Goal: Transaction & Acquisition: Book appointment/travel/reservation

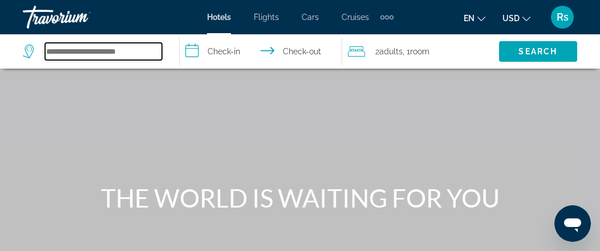
click at [103, 49] on input "Search hotel destination" at bounding box center [103, 51] width 117 height 17
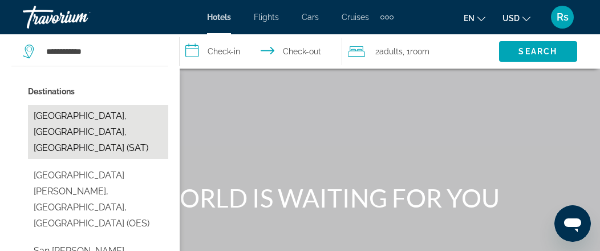
click at [133, 115] on button "[GEOGRAPHIC_DATA], [GEOGRAPHIC_DATA], [GEOGRAPHIC_DATA] (SAT)" at bounding box center [98, 132] width 140 height 54
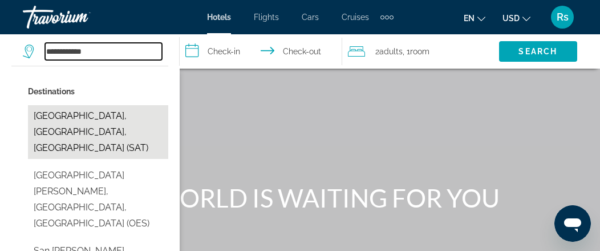
type input "**********"
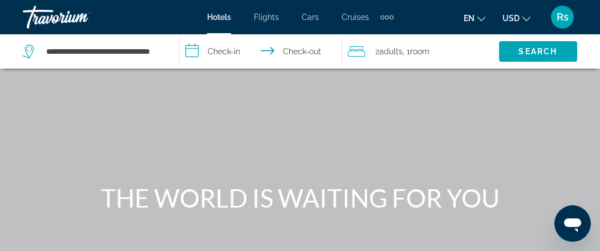
click at [211, 49] on input "**********" at bounding box center [263, 53] width 167 height 38
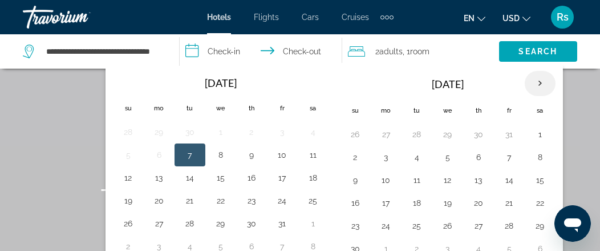
click at [534, 83] on th "Next month" at bounding box center [540, 83] width 31 height 25
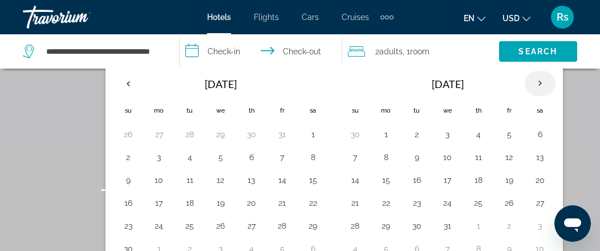
click at [535, 81] on th "Next month" at bounding box center [540, 83] width 31 height 25
click at [535, 80] on th "Next month" at bounding box center [540, 83] width 31 height 25
click at [128, 182] on button "11" at bounding box center [128, 180] width 18 height 16
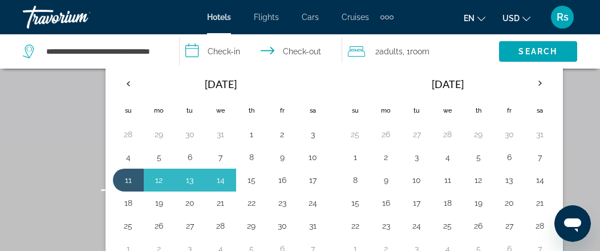
click at [252, 179] on button "15" at bounding box center [252, 180] width 18 height 16
type input "**********"
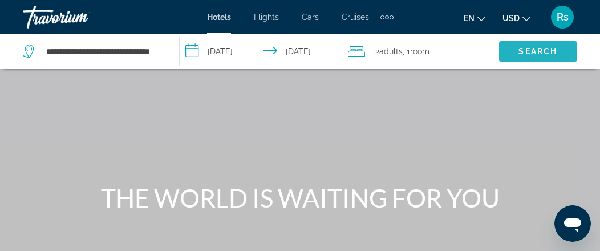
click at [551, 54] on span "Search" at bounding box center [538, 51] width 39 height 9
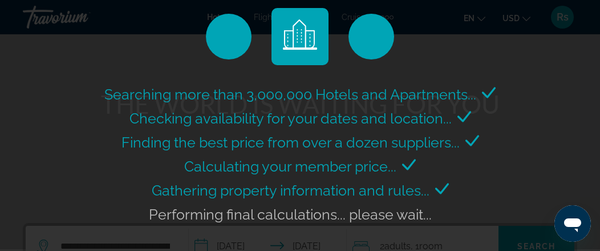
scroll to position [114, 0]
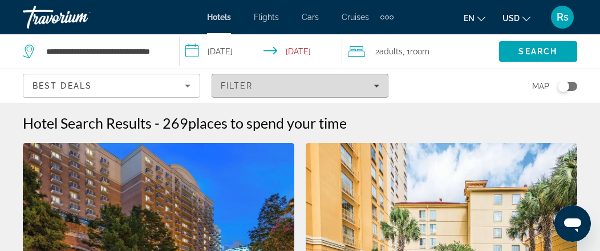
click at [378, 83] on icon "Filters" at bounding box center [377, 86] width 6 height 6
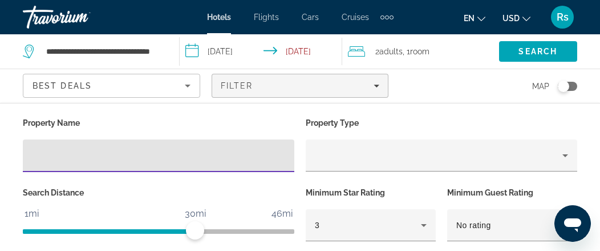
scroll to position [2742, 0]
click at [96, 155] on input "Hotel Filters" at bounding box center [158, 156] width 253 height 14
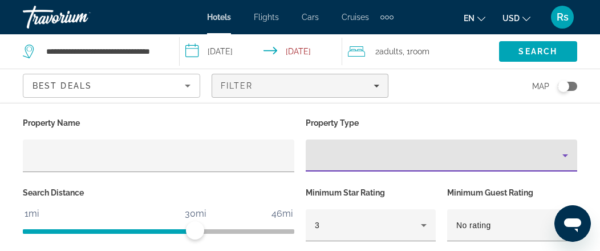
click at [564, 154] on icon "Property type" at bounding box center [566, 155] width 6 height 3
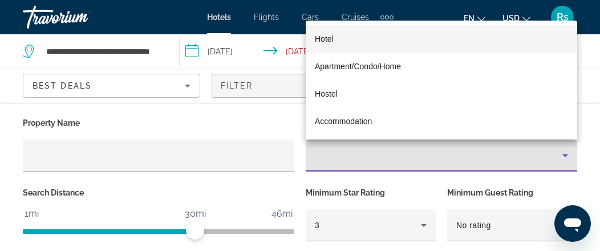
drag, startPoint x: 114, startPoint y: 143, endPoint x: 108, endPoint y: 143, distance: 5.7
click at [110, 143] on div at bounding box center [300, 125] width 600 height 251
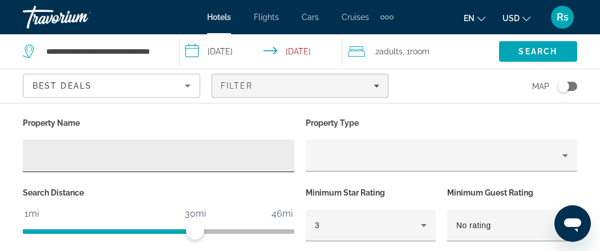
click at [86, 150] on input "Hotel Filters" at bounding box center [158, 156] width 253 height 14
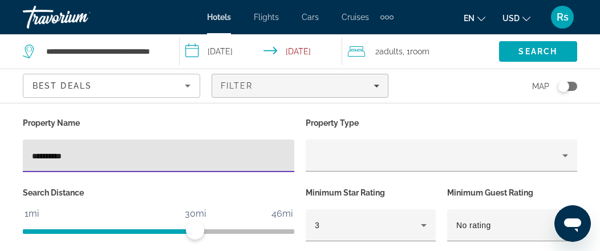
type input "**********"
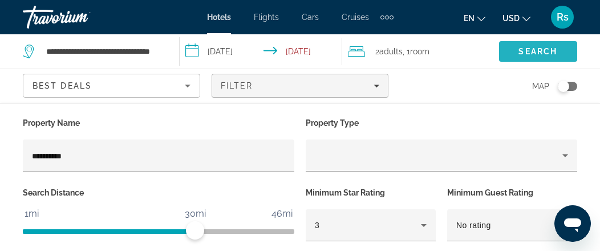
click at [532, 47] on span "Search" at bounding box center [538, 51] width 39 height 9
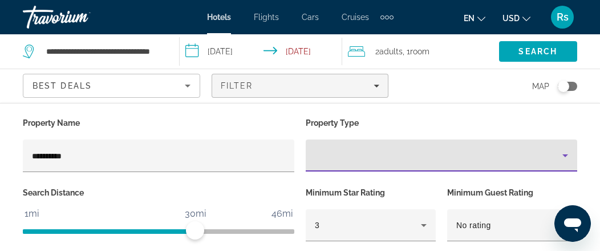
click at [346, 158] on div "Property type" at bounding box center [439, 155] width 248 height 14
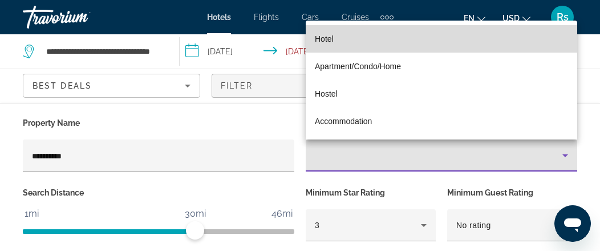
click at [341, 38] on mat-option "Hotel" at bounding box center [442, 38] width 272 height 27
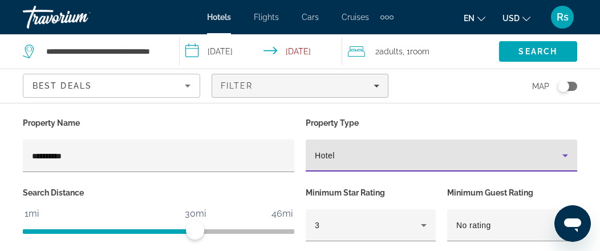
scroll to position [57, 0]
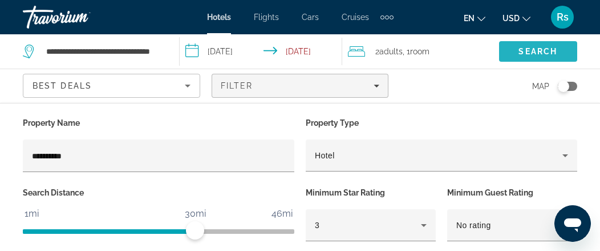
click at [543, 54] on span "Search" at bounding box center [538, 51] width 39 height 9
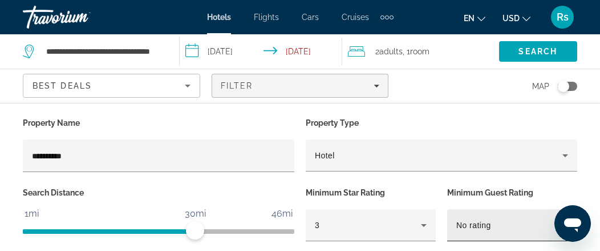
click at [521, 224] on div "No rating" at bounding box center [510, 225] width 106 height 14
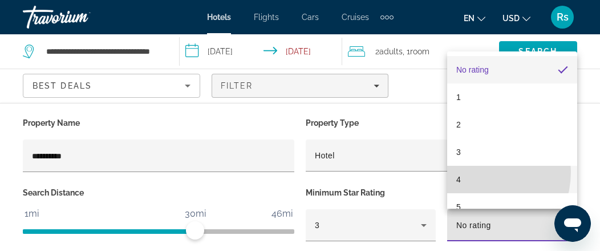
click at [474, 172] on mat-option "4" at bounding box center [512, 179] width 130 height 27
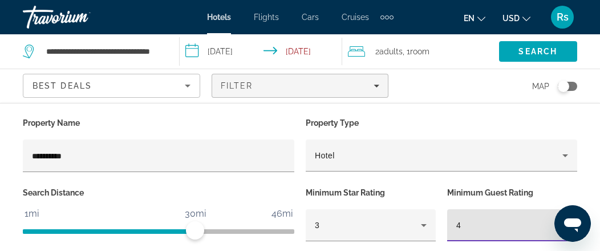
scroll to position [285, 0]
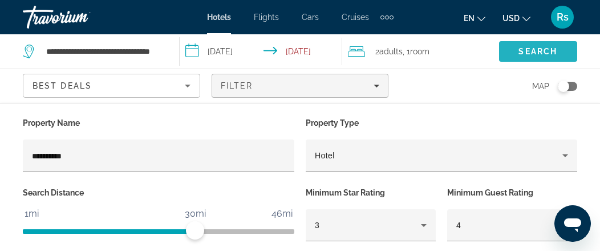
click at [550, 49] on span "Search" at bounding box center [538, 51] width 39 height 9
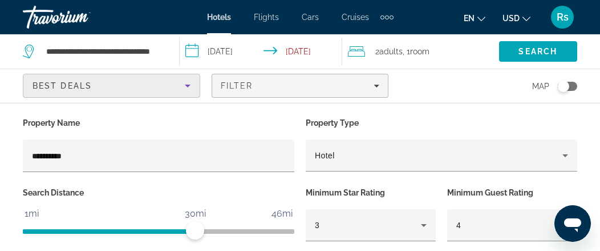
click at [142, 79] on div "Best Deals" at bounding box center [109, 86] width 152 height 14
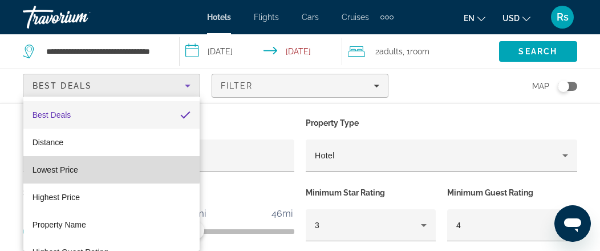
click at [111, 168] on mat-option "Lowest Price" at bounding box center [111, 169] width 176 height 27
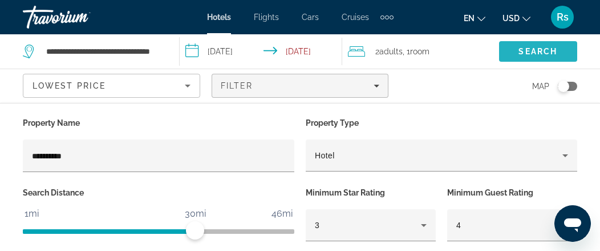
click at [540, 53] on span "Search" at bounding box center [538, 51] width 39 height 9
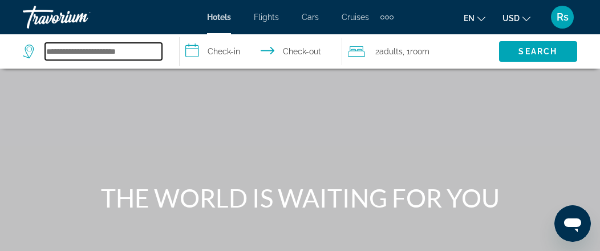
click at [118, 52] on input "Search hotel destination" at bounding box center [103, 51] width 117 height 17
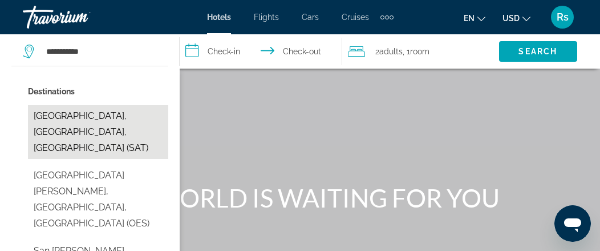
click at [126, 112] on button "[GEOGRAPHIC_DATA], [GEOGRAPHIC_DATA], [GEOGRAPHIC_DATA] (SAT)" at bounding box center [98, 132] width 140 height 54
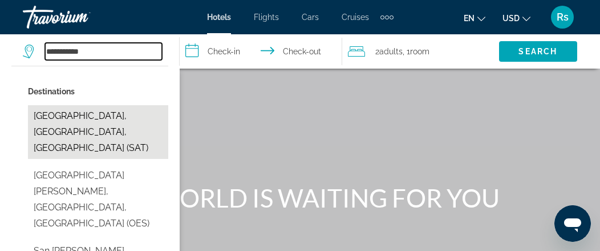
type input "**********"
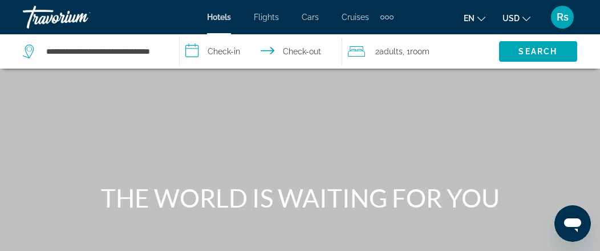
click at [229, 46] on input "**********" at bounding box center [263, 53] width 167 height 38
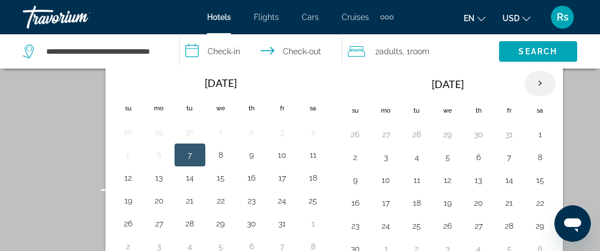
click at [535, 75] on th "Next month" at bounding box center [540, 83] width 31 height 25
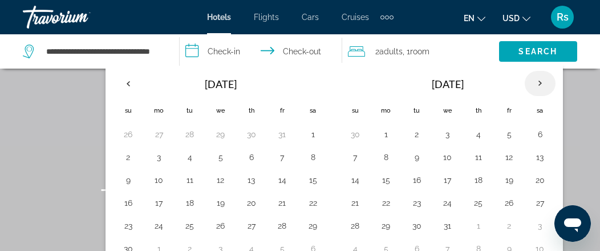
click at [536, 76] on th "Next month" at bounding box center [540, 83] width 31 height 25
click at [413, 173] on button "13" at bounding box center [417, 180] width 18 height 16
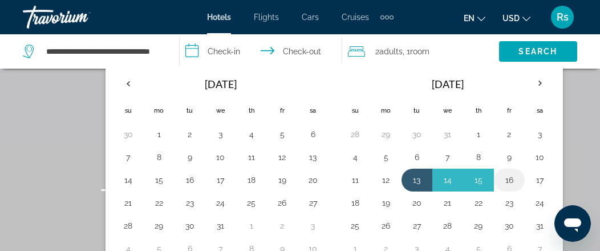
click at [506, 180] on button "16" at bounding box center [509, 180] width 18 height 16
type input "**********"
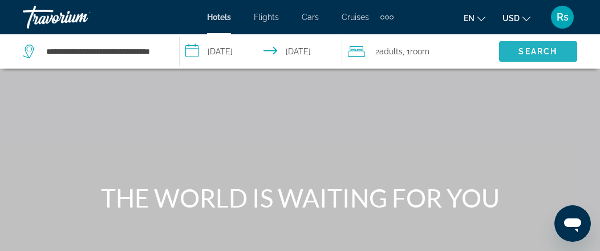
click at [533, 48] on span "Search" at bounding box center [538, 51] width 39 height 9
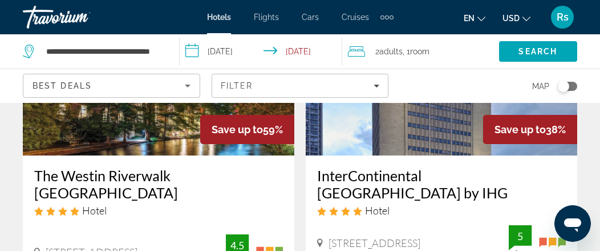
scroll to position [171, 0]
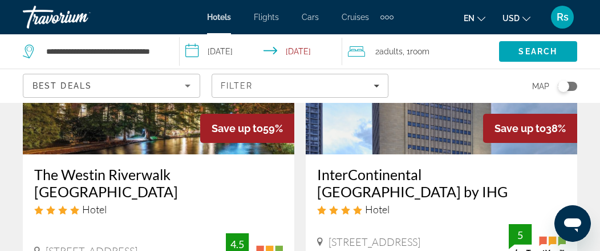
click at [164, 117] on img "Main content" at bounding box center [159, 62] width 272 height 183
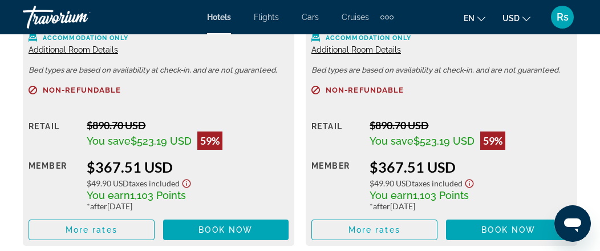
scroll to position [1940, 0]
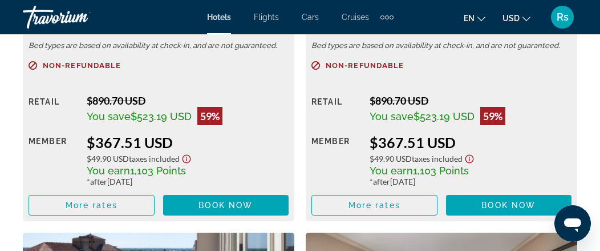
drag, startPoint x: 81, startPoint y: 139, endPoint x: 223, endPoint y: 144, distance: 141.6
click at [223, 144] on div "Retail $890.70 USD You save $523.19 USD 59% when you redeem Member $367.51 USD …" at bounding box center [159, 154] width 260 height 121
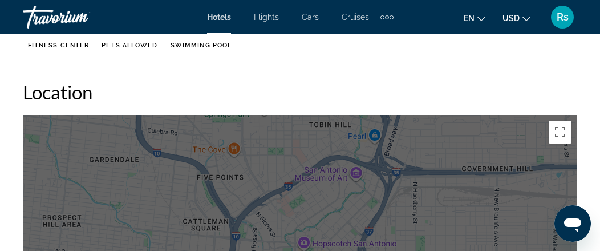
scroll to position [1027, 0]
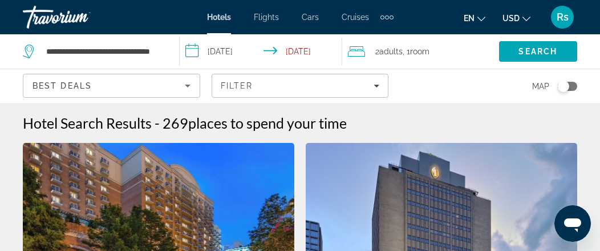
drag, startPoint x: 187, startPoint y: 122, endPoint x: 168, endPoint y: 172, distance: 53.8
click at [164, 122] on h2 "269 places to spend your time" at bounding box center [255, 122] width 184 height 17
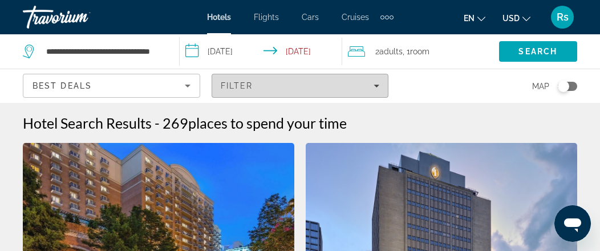
click at [377, 86] on icon "Filters" at bounding box center [377, 85] width 6 height 3
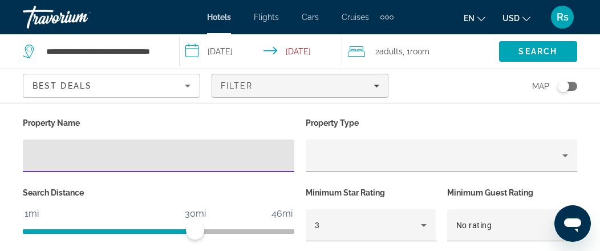
click at [87, 154] on input "Hotel Filters" at bounding box center [158, 156] width 253 height 14
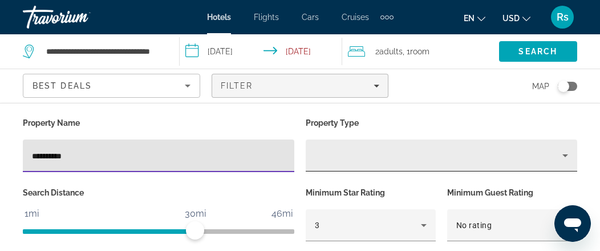
type input "**********"
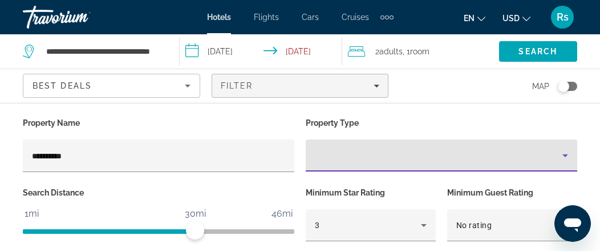
click at [566, 153] on icon "Property type" at bounding box center [566, 155] width 14 height 14
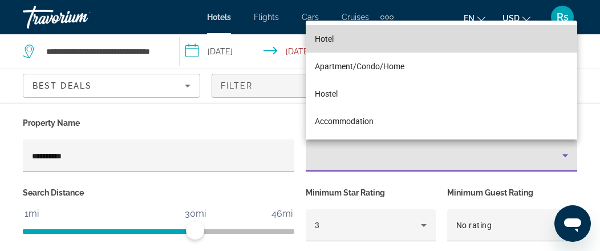
click at [346, 36] on mat-option "Hotel" at bounding box center [442, 38] width 272 height 27
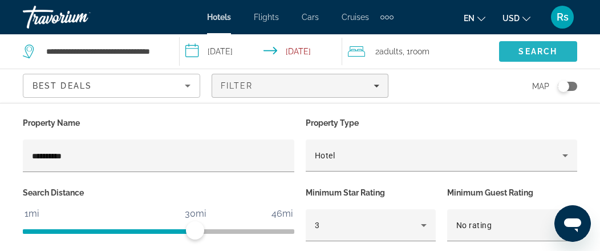
click at [543, 45] on span "Search" at bounding box center [538, 51] width 78 height 27
click at [547, 50] on span "Search" at bounding box center [538, 51] width 39 height 9
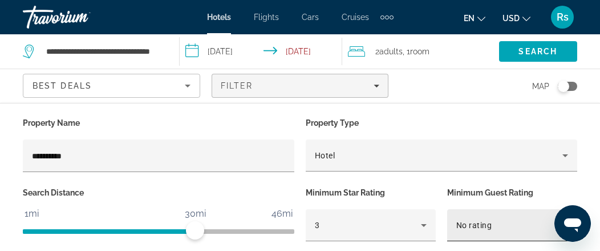
scroll to position [514, 0]
click at [512, 227] on div "No rating" at bounding box center [510, 225] width 106 height 14
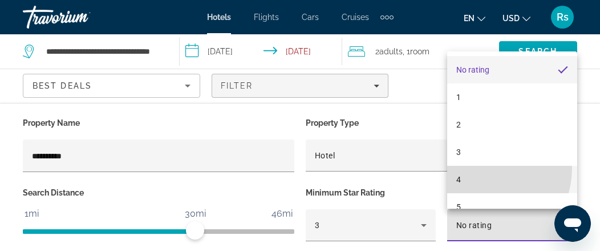
click at [485, 168] on mat-option "4" at bounding box center [512, 179] width 130 height 27
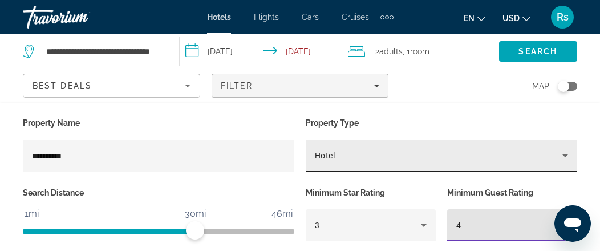
scroll to position [516, 0]
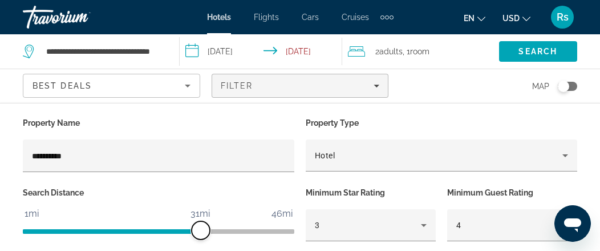
drag, startPoint x: 191, startPoint y: 230, endPoint x: 204, endPoint y: 229, distance: 13.1
click at [204, 229] on span "ngx-slider" at bounding box center [201, 230] width 18 height 18
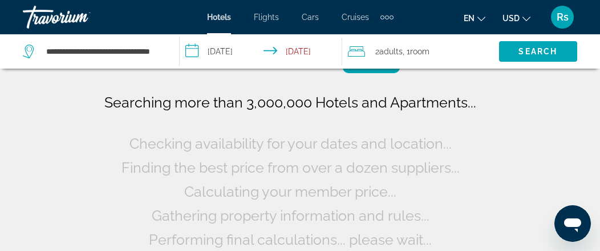
scroll to position [0, 0]
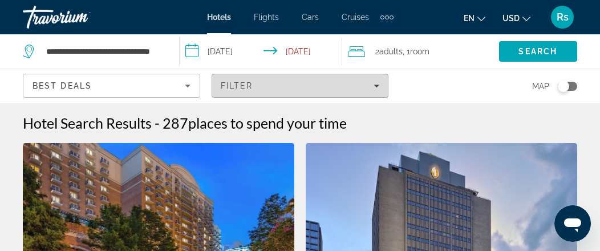
click at [380, 84] on span "Filters" at bounding box center [300, 85] width 176 height 27
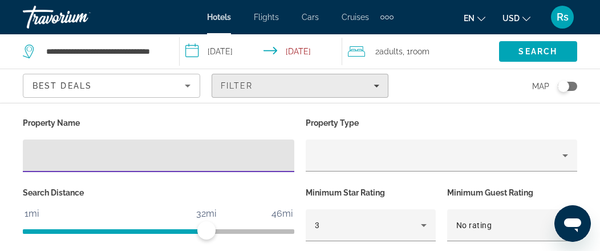
click at [380, 83] on icon "Filters" at bounding box center [377, 86] width 6 height 6
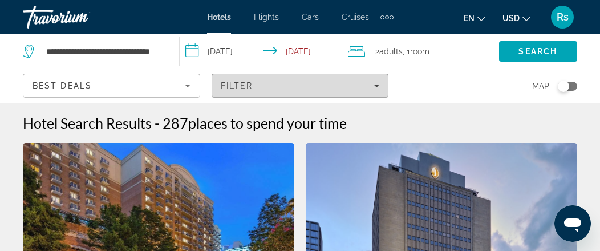
click at [380, 83] on icon "Filters" at bounding box center [377, 86] width 6 height 6
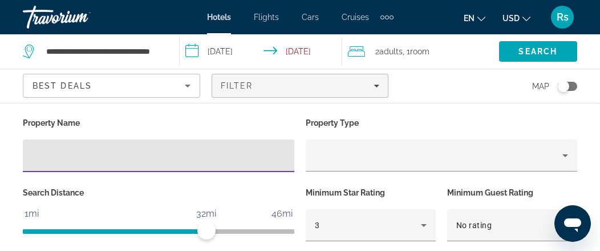
scroll to position [228, 0]
type input "**********"
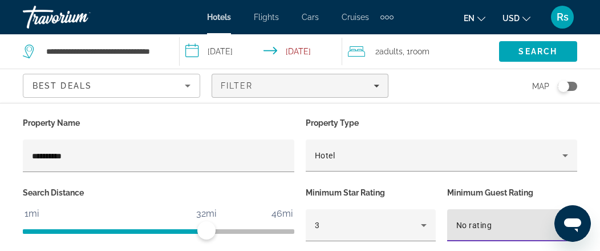
click at [487, 224] on span "No rating" at bounding box center [474, 224] width 35 height 9
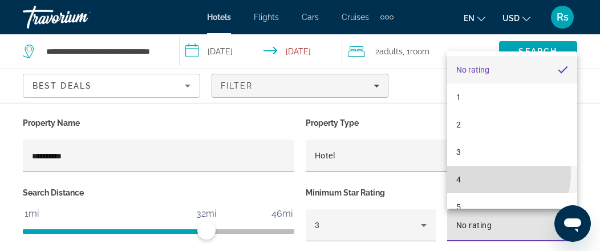
click at [481, 173] on mat-option "4" at bounding box center [512, 179] width 130 height 27
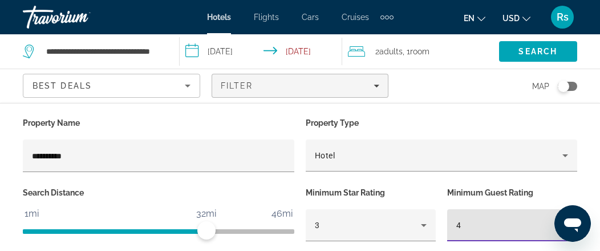
scroll to position [228, 0]
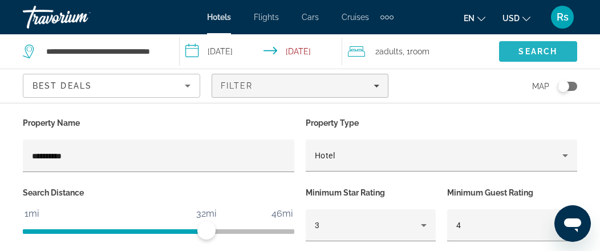
click at [546, 49] on span "Search" at bounding box center [538, 51] width 39 height 9
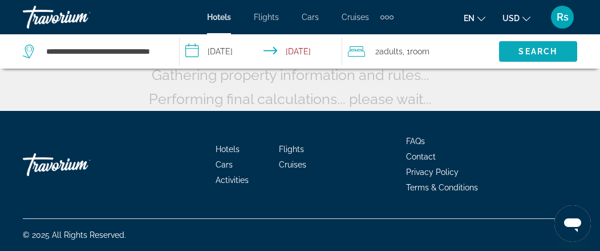
scroll to position [114, 0]
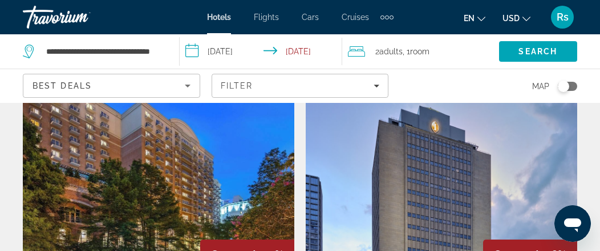
scroll to position [68, 0]
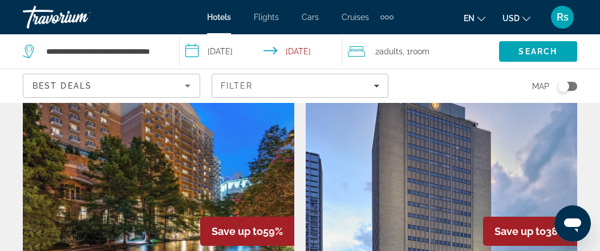
drag, startPoint x: 605, startPoint y: 244, endPoint x: 320, endPoint y: 131, distance: 306.7
click at [320, 131] on img "Main content" at bounding box center [442, 165] width 272 height 183
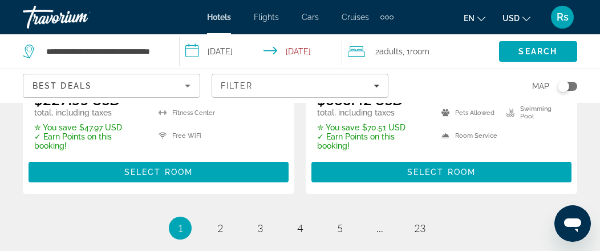
scroll to position [2682, 0]
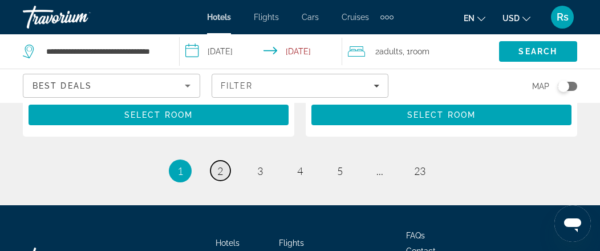
click at [216, 160] on link "page 2" at bounding box center [221, 170] width 20 height 20
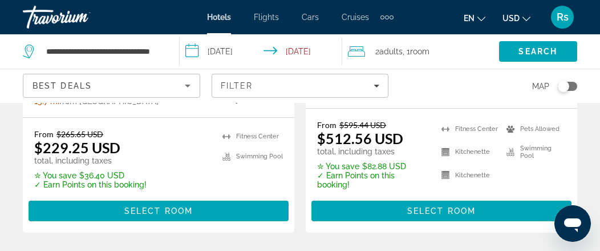
scroll to position [799, 0]
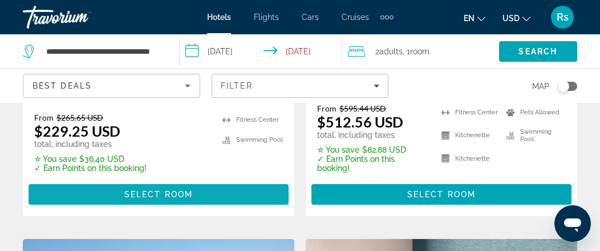
click at [216, 204] on span "Main content" at bounding box center [159, 193] width 260 height 27
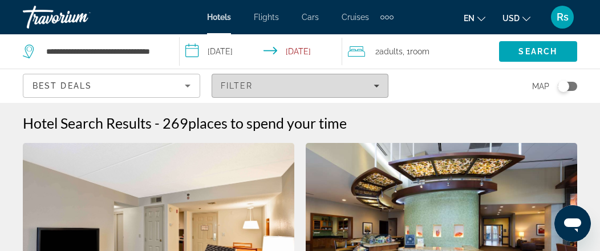
click at [356, 93] on button "Filter" at bounding box center [300, 86] width 177 height 24
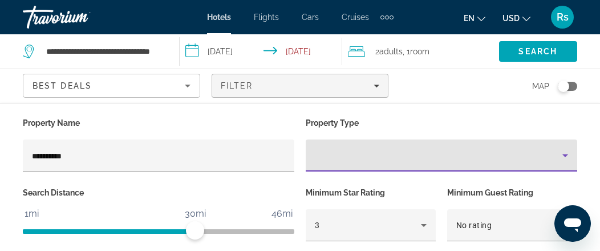
click at [338, 155] on div "Property type" at bounding box center [439, 155] width 248 height 14
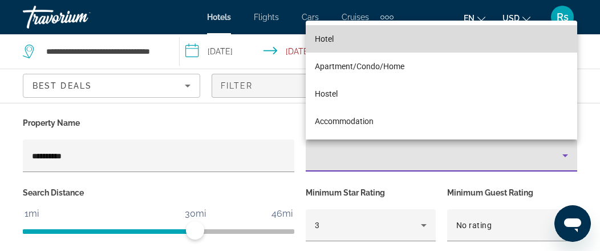
click at [342, 37] on mat-option "Hotel" at bounding box center [442, 38] width 272 height 27
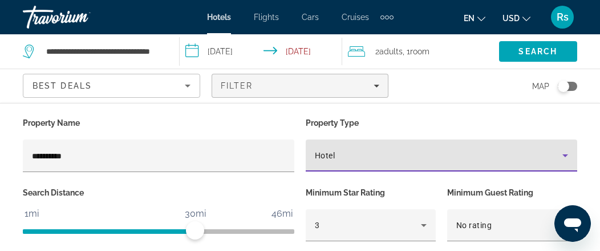
scroll to position [516, 0]
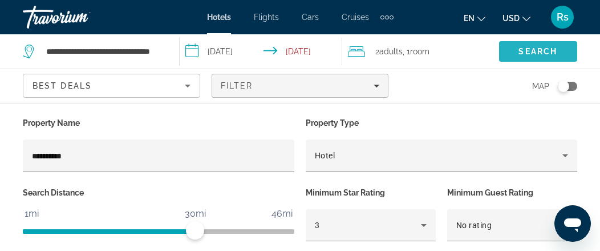
drag, startPoint x: 547, startPoint y: 46, endPoint x: 548, endPoint y: 58, distance: 12.6
click at [548, 58] on span "Search" at bounding box center [538, 51] width 78 height 27
click at [548, 46] on span "Search" at bounding box center [538, 51] width 78 height 27
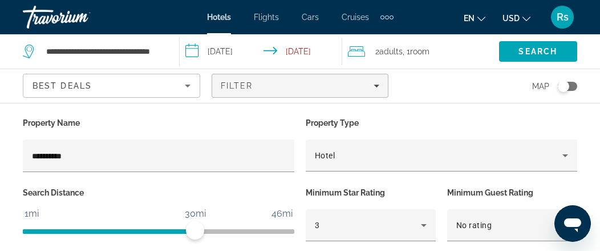
scroll to position [0, 0]
click at [535, 41] on span "Search" at bounding box center [538, 51] width 78 height 27
click at [540, 50] on span "Search" at bounding box center [538, 51] width 39 height 9
drag, startPoint x: 540, startPoint y: 50, endPoint x: 532, endPoint y: 56, distance: 11.0
click at [537, 61] on button "Search" at bounding box center [538, 51] width 78 height 21
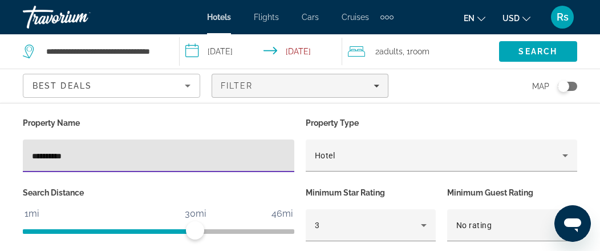
drag, startPoint x: 89, startPoint y: 155, endPoint x: 0, endPoint y: 138, distance: 90.6
click at [0, 138] on div "**********" at bounding box center [300, 233] width 600 height 237
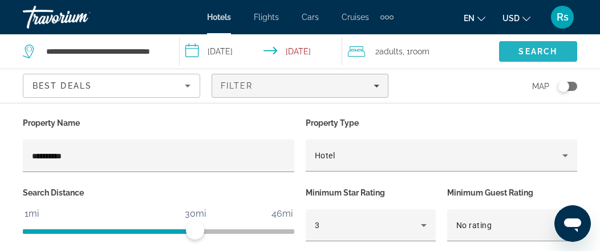
click at [541, 56] on span "Search" at bounding box center [538, 51] width 78 height 27
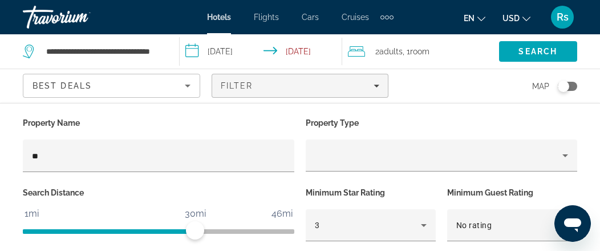
type input "*"
type input "**********"
click at [522, 54] on span "Search" at bounding box center [538, 51] width 39 height 9
click at [567, 89] on div "Toggle map" at bounding box center [563, 85] width 11 height 11
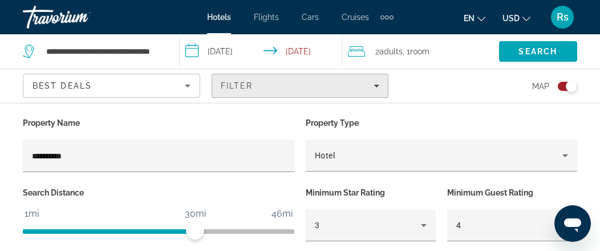
click at [384, 86] on span "Filters" at bounding box center [300, 85] width 176 height 27
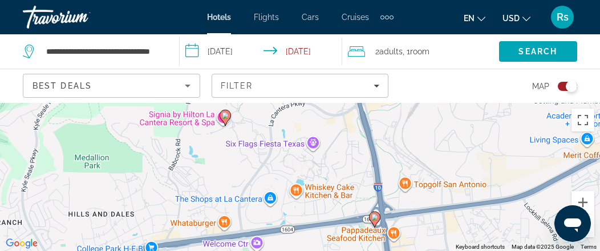
click at [574, 84] on div "Toggle map" at bounding box center [571, 85] width 11 height 11
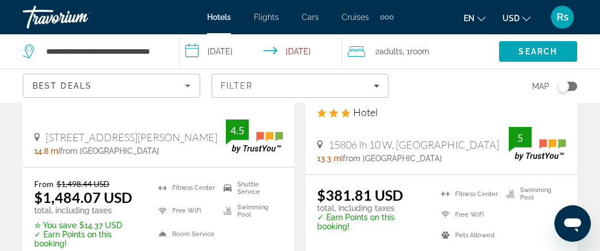
scroll to position [228, 0]
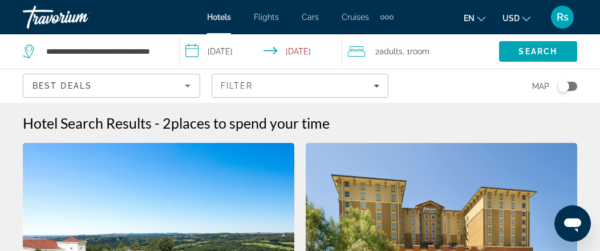
click at [188, 83] on icon "Sort by" at bounding box center [188, 86] width 14 height 14
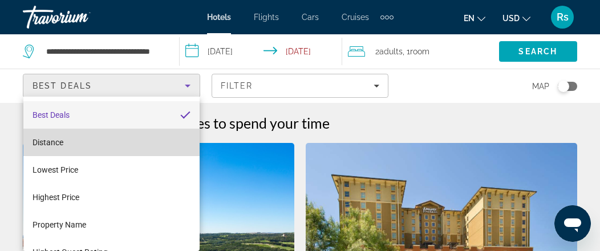
click at [140, 150] on mat-option "Distance" at bounding box center [111, 141] width 176 height 27
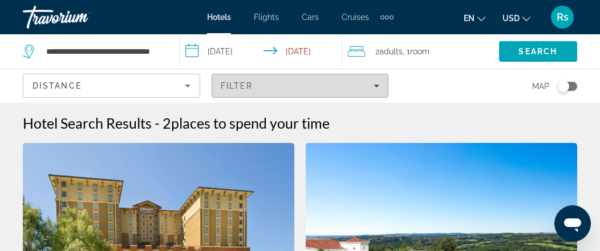
click at [374, 84] on icon "Filters" at bounding box center [377, 86] width 6 height 6
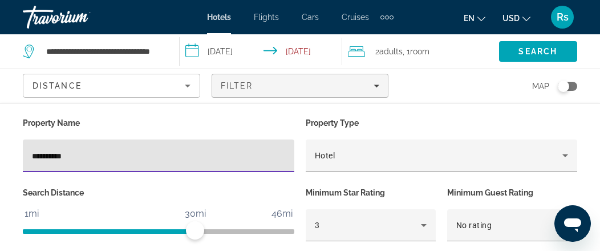
drag, startPoint x: 162, startPoint y: 150, endPoint x: 11, endPoint y: 152, distance: 150.7
click at [11, 152] on div "**********" at bounding box center [300, 233] width 600 height 237
type input "**********"
click at [540, 51] on span "Search" at bounding box center [538, 51] width 39 height 9
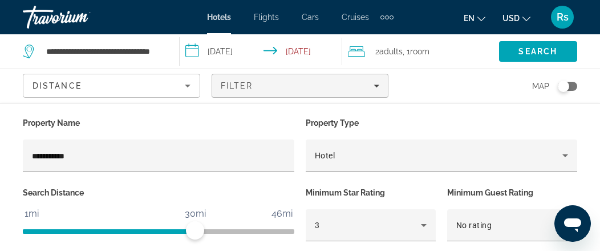
click at [558, 88] on button "Toggle map" at bounding box center [564, 86] width 28 height 10
click at [562, 88] on div "Toggle map" at bounding box center [567, 86] width 19 height 9
click at [565, 86] on div "Toggle map" at bounding box center [563, 85] width 11 height 11
click at [575, 88] on div "Toggle map" at bounding box center [571, 85] width 11 height 11
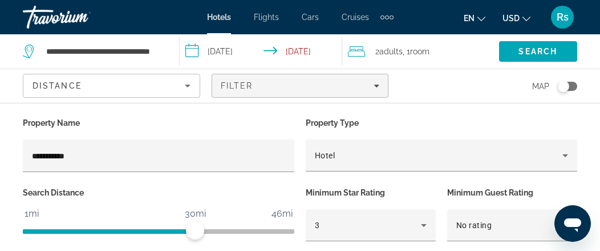
scroll to position [0, 0]
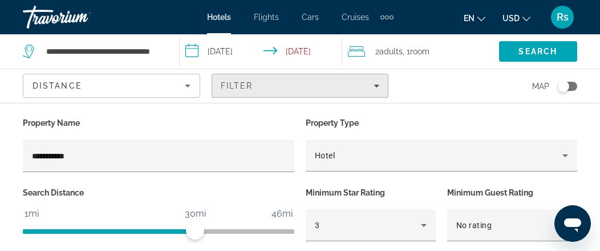
click at [378, 79] on span "Filters" at bounding box center [300, 85] width 176 height 27
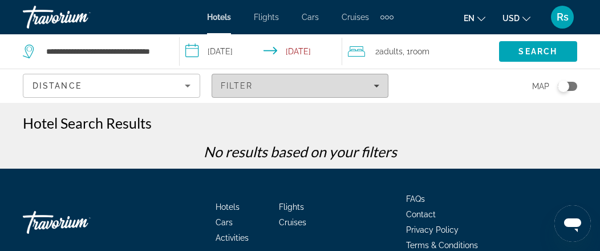
click at [380, 84] on icon "Filters" at bounding box center [377, 86] width 6 height 6
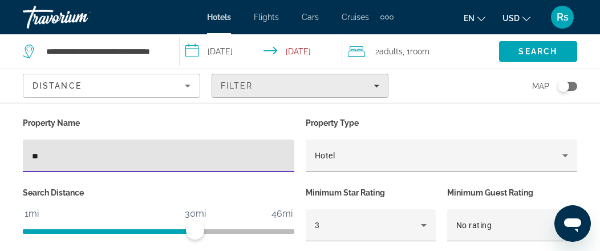
type input "*"
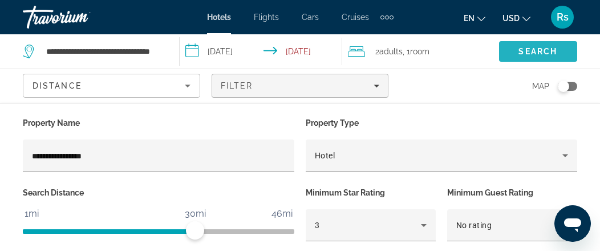
click at [542, 53] on span "Search" at bounding box center [538, 51] width 39 height 9
drag, startPoint x: 540, startPoint y: 49, endPoint x: 540, endPoint y: 67, distance: 17.7
click at [540, 67] on div "Search" at bounding box center [549, 51] width 101 height 34
click at [535, 56] on span "Search" at bounding box center [538, 51] width 78 height 27
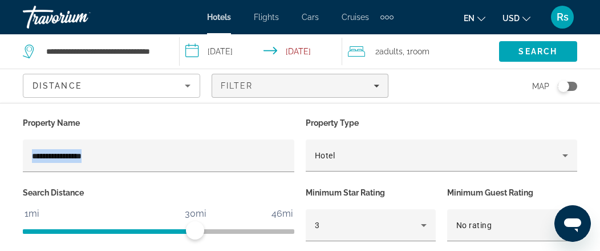
drag, startPoint x: 0, startPoint y: 184, endPoint x: 0, endPoint y: 176, distance: 8.0
click at [0, 176] on div "**********" at bounding box center [300, 233] width 600 height 237
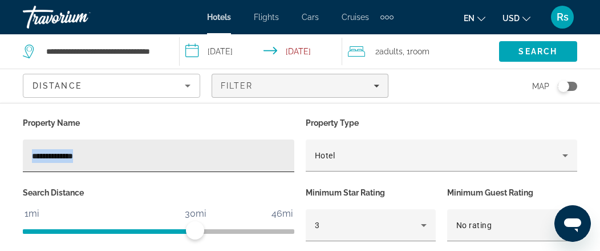
click at [80, 148] on div "**********" at bounding box center [158, 155] width 253 height 33
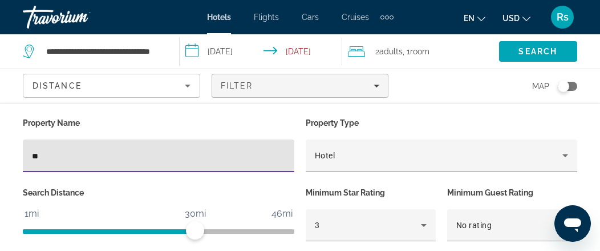
type input "*"
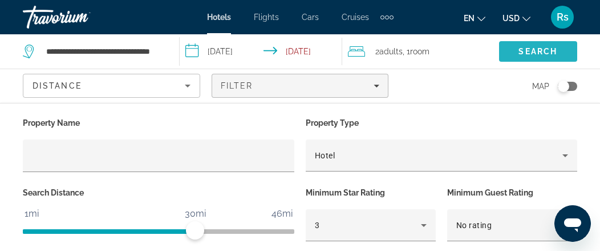
click at [542, 44] on span "Search" at bounding box center [538, 51] width 78 height 27
click at [576, 86] on div "Toggle map" at bounding box center [567, 86] width 19 height 9
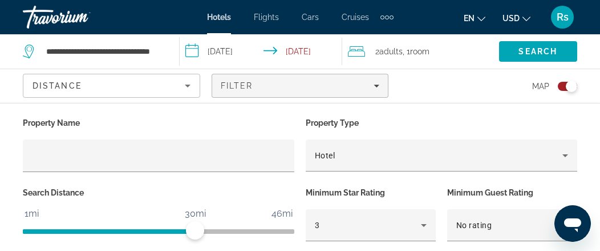
click at [572, 87] on div "Toggle map" at bounding box center [571, 85] width 11 height 11
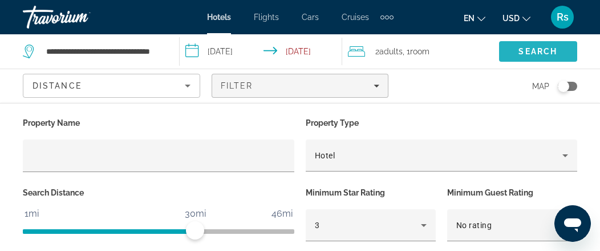
drag, startPoint x: 539, startPoint y: 53, endPoint x: 534, endPoint y: 59, distance: 7.8
click at [534, 59] on button "Search" at bounding box center [538, 51] width 78 height 21
click at [535, 52] on span "Search" at bounding box center [538, 51] width 39 height 9
click at [534, 48] on span "Search" at bounding box center [538, 51] width 39 height 9
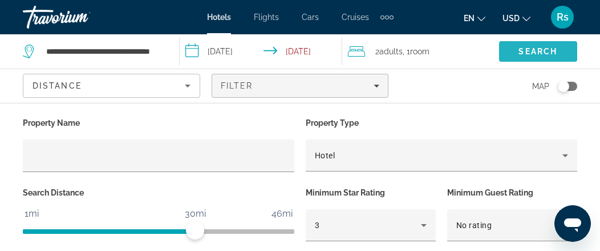
click at [534, 48] on span "Search" at bounding box center [538, 51] width 39 height 9
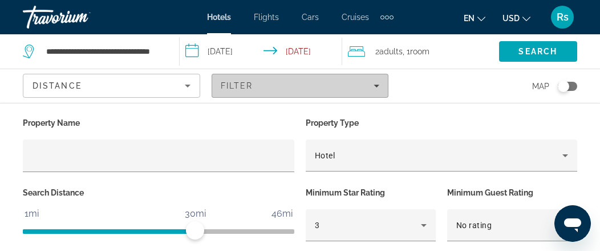
click at [370, 94] on span "Filters" at bounding box center [300, 85] width 176 height 27
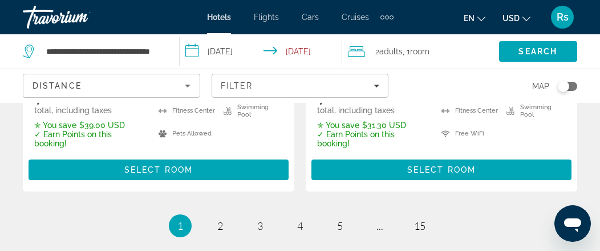
scroll to position [2621, 0]
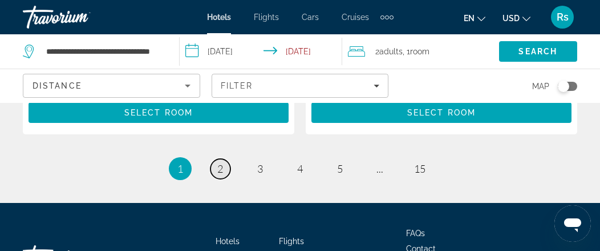
click at [224, 159] on link "page 2" at bounding box center [221, 169] width 20 height 20
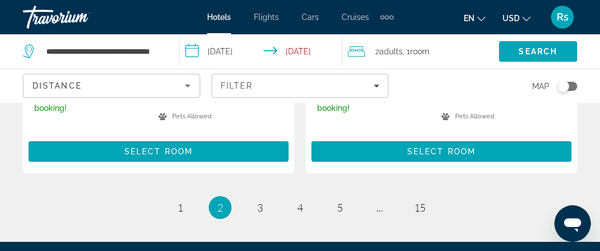
scroll to position [2598, 0]
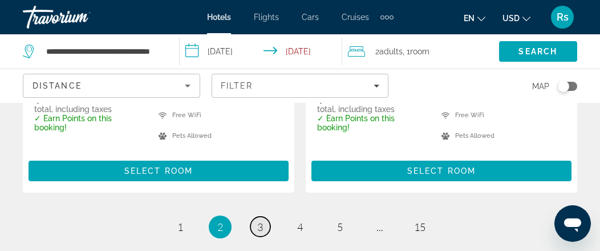
click at [259, 220] on span "3" at bounding box center [260, 226] width 6 height 13
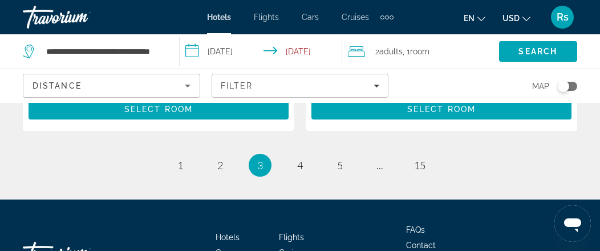
scroll to position [2682, 0]
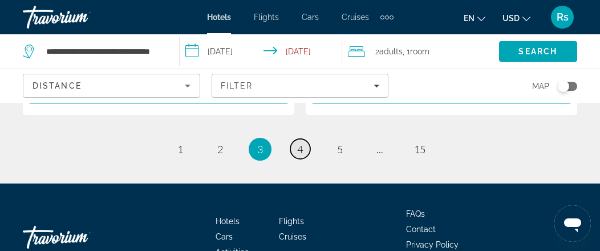
click at [300, 143] on span "4" at bounding box center [300, 149] width 6 height 13
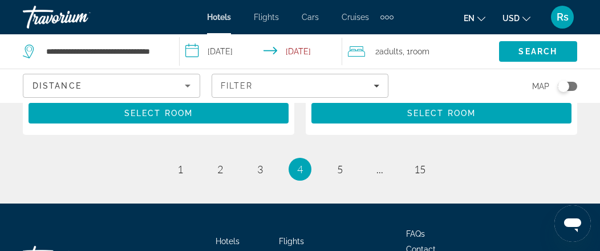
scroll to position [2625, 0]
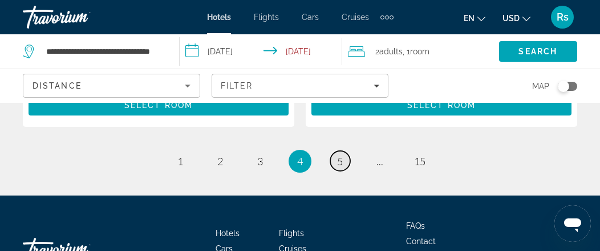
click at [337, 155] on span "5" at bounding box center [340, 161] width 6 height 13
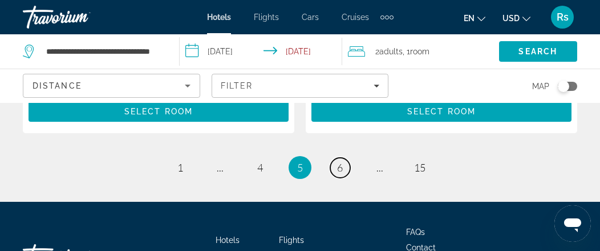
scroll to position [2568, 0]
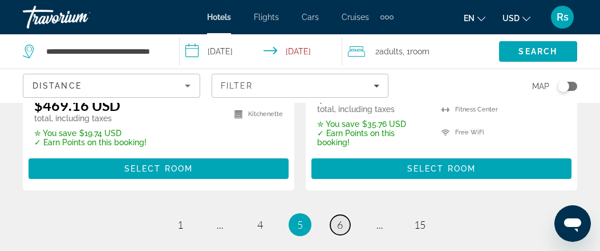
click at [344, 215] on link "page 6" at bounding box center [340, 225] width 20 height 20
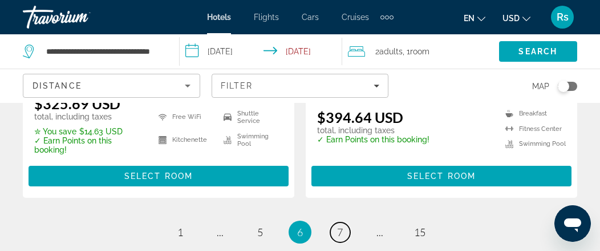
scroll to position [2682, 0]
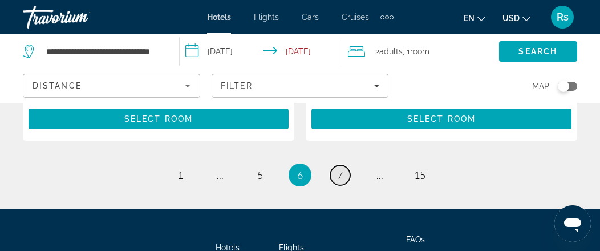
click at [336, 165] on link "page 7" at bounding box center [340, 175] width 20 height 20
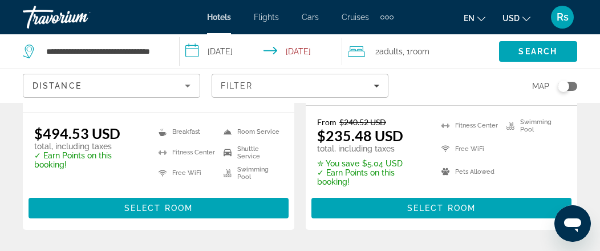
scroll to position [2625, 0]
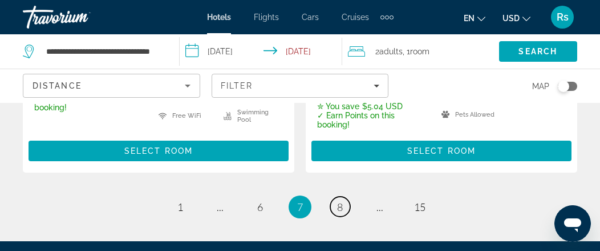
drag, startPoint x: 340, startPoint y: 201, endPoint x: 336, endPoint y: 211, distance: 10.2
click at [342, 200] on span "8" at bounding box center [340, 206] width 6 height 13
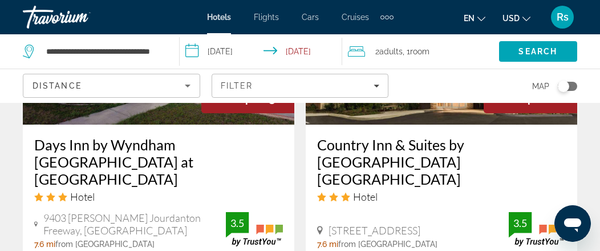
scroll to position [1084, 0]
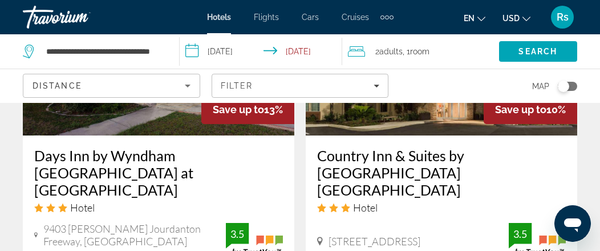
click at [180, 155] on h3 "Days Inn by Wyndham [GEOGRAPHIC_DATA] at [GEOGRAPHIC_DATA]" at bounding box center [158, 172] width 249 height 51
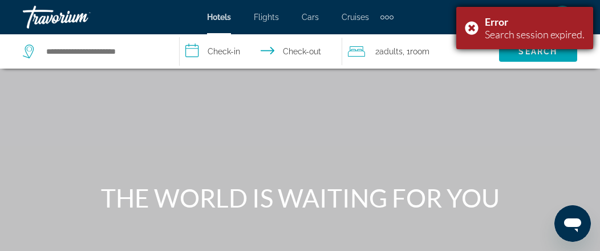
drag, startPoint x: 474, startPoint y: 31, endPoint x: 473, endPoint y: 44, distance: 13.2
click at [473, 42] on div "Error Search session expired." at bounding box center [525, 28] width 137 height 42
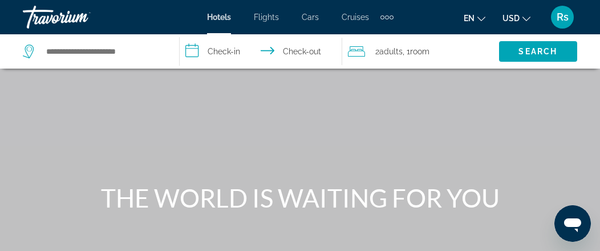
click at [220, 17] on span "Hotels" at bounding box center [219, 17] width 24 height 9
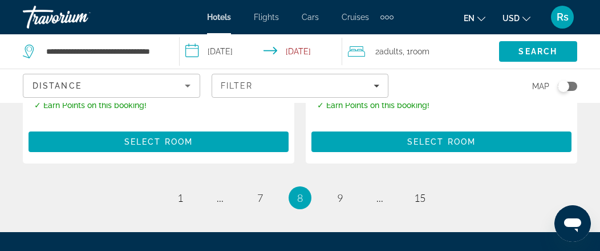
scroll to position [2682, 0]
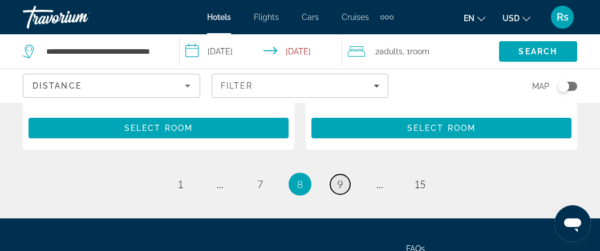
click at [339, 177] on span "9" at bounding box center [340, 183] width 6 height 13
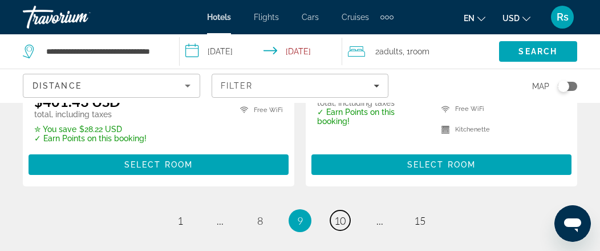
scroll to position [2568, 0]
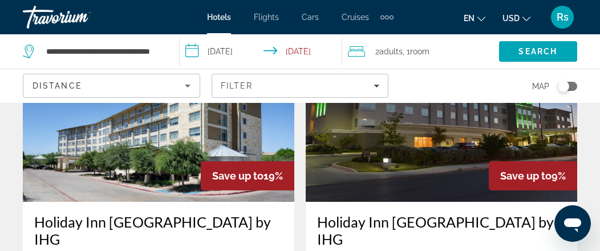
scroll to position [1484, 0]
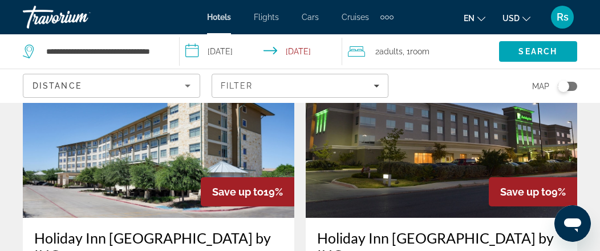
click at [208, 177] on div "Save up to 19%" at bounding box center [248, 191] width 94 height 29
click at [194, 135] on img "Main content" at bounding box center [159, 126] width 272 height 183
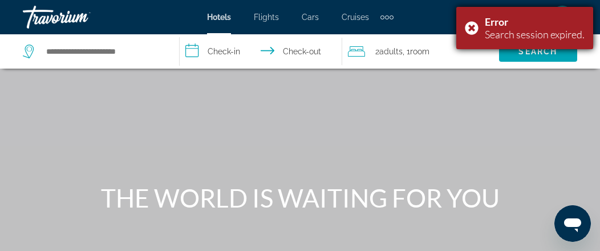
click at [469, 31] on div "Error Search session expired." at bounding box center [525, 28] width 137 height 42
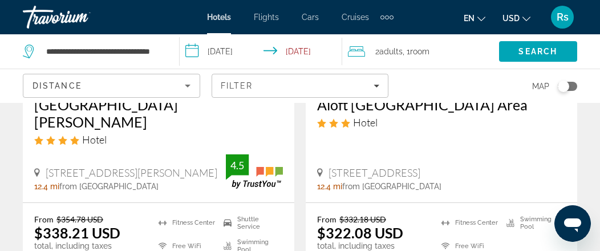
scroll to position [2568, 0]
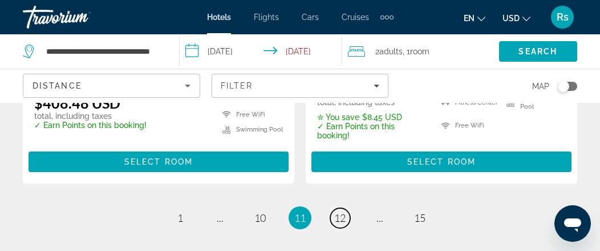
scroll to position [2682, 0]
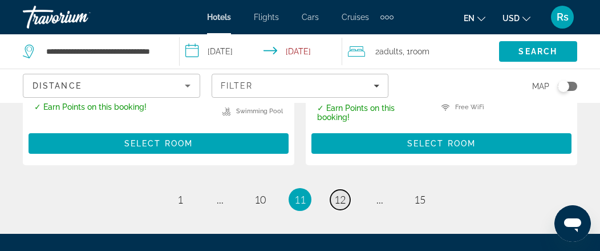
click at [343, 193] on span "12" at bounding box center [339, 199] width 11 height 13
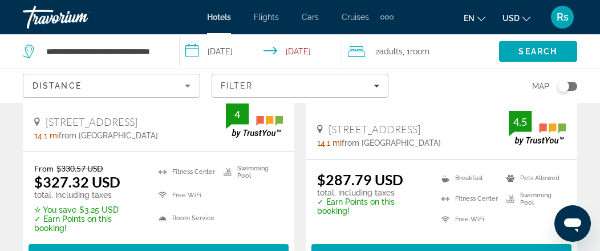
scroll to position [2625, 0]
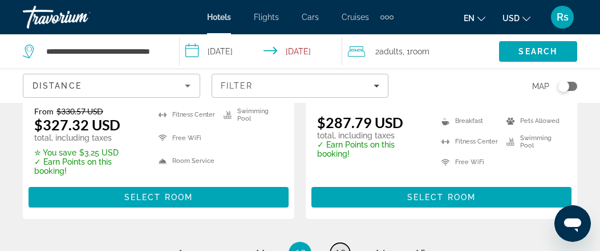
click at [339, 247] on span "13" at bounding box center [339, 253] width 11 height 13
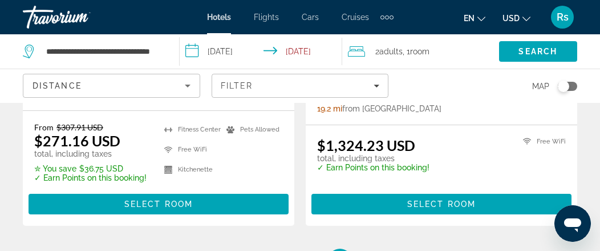
scroll to position [2682, 0]
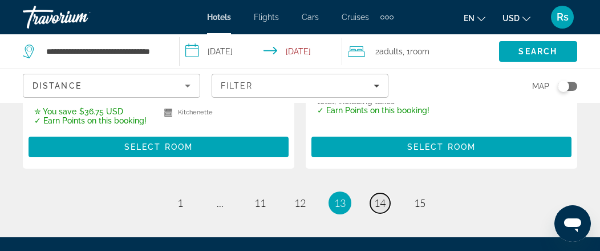
click at [379, 196] on span "14" at bounding box center [379, 202] width 11 height 13
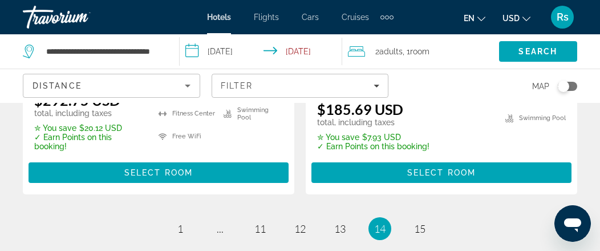
scroll to position [2625, 0]
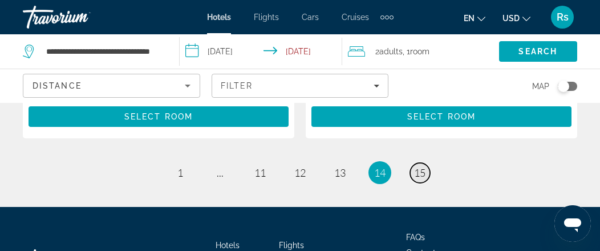
click at [419, 166] on span "15" at bounding box center [419, 172] width 11 height 13
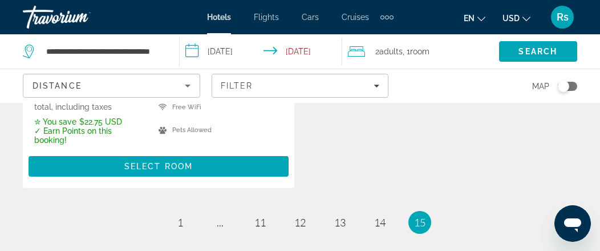
scroll to position [1256, 0]
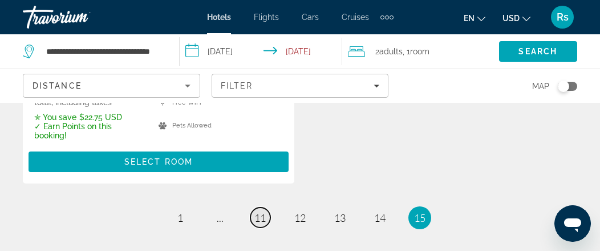
click at [259, 211] on span "11" at bounding box center [260, 217] width 11 height 13
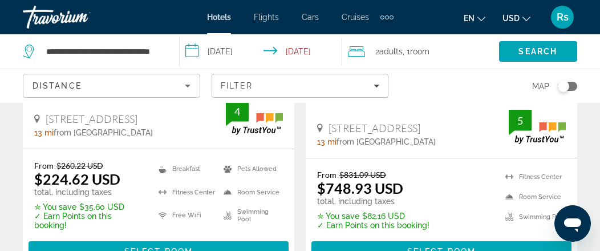
scroll to position [2112, 0]
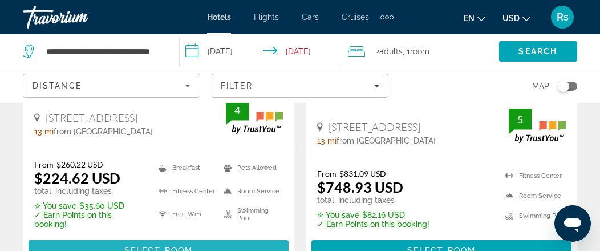
click at [158, 236] on span "Main content" at bounding box center [159, 249] width 260 height 27
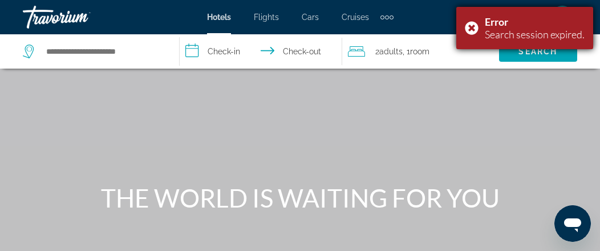
click at [470, 30] on div "Error Search session expired." at bounding box center [525, 28] width 137 height 42
